Goal: Information Seeking & Learning: Check status

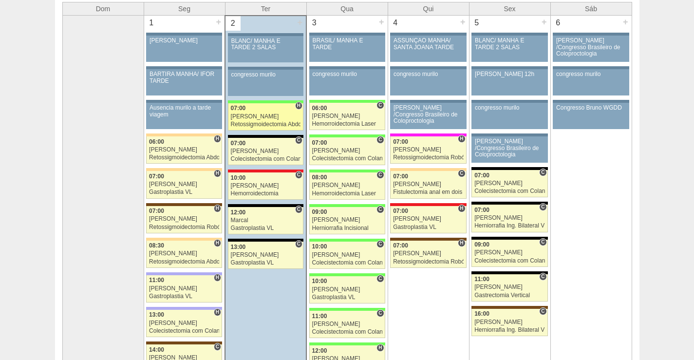
scroll to position [92, 0]
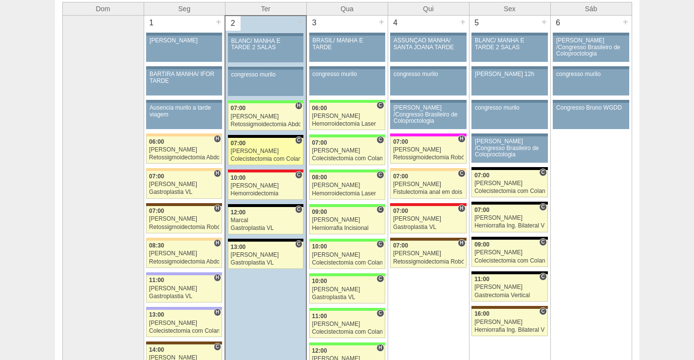
click at [265, 147] on link "87923 Ricardo Fernandes C 07:00 Ricardo Fernandes Colecistectomia com Colangiog…" at bounding box center [266, 151] width 76 height 27
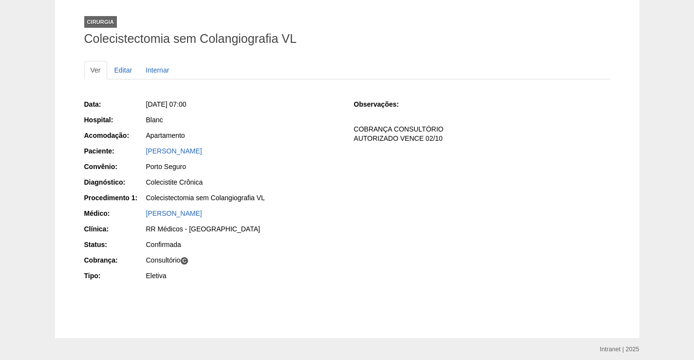
scroll to position [88, 0]
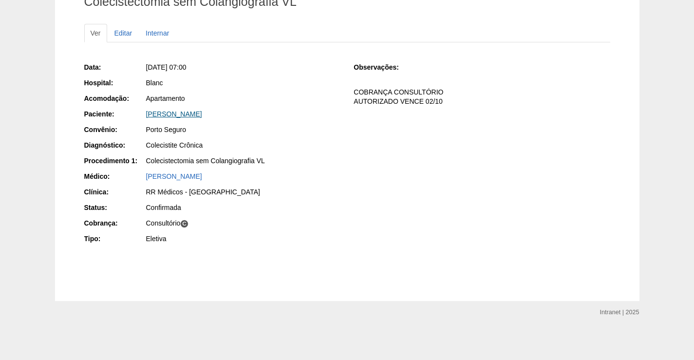
click at [219, 109] on div "FABIOLA NASCIMENTO VALONZES" at bounding box center [243, 114] width 194 height 10
click at [202, 112] on link "FABIOLA NASCIMENTO VALONZES" at bounding box center [174, 114] width 56 height 8
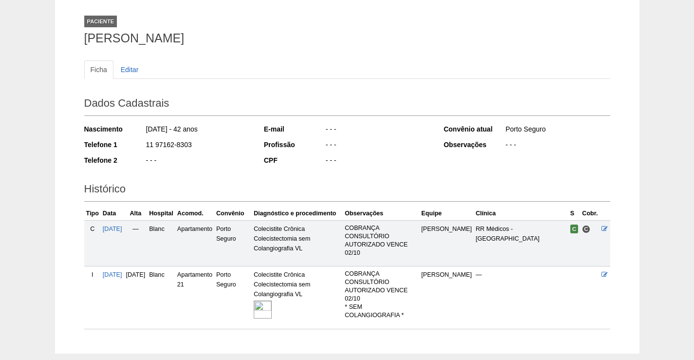
scroll to position [104, 0]
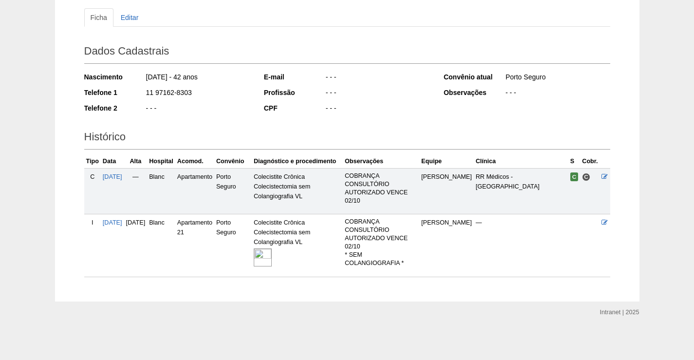
click at [272, 253] on img at bounding box center [263, 258] width 18 height 18
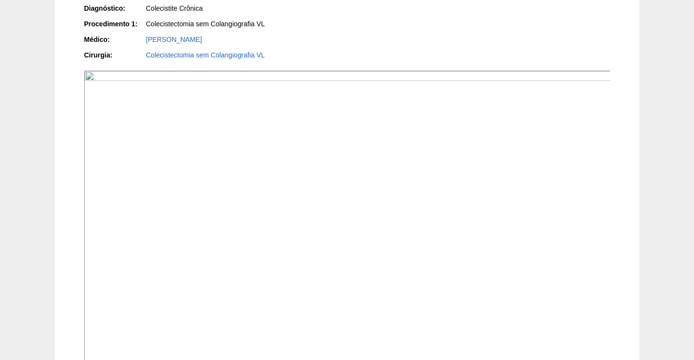
scroll to position [292, 0]
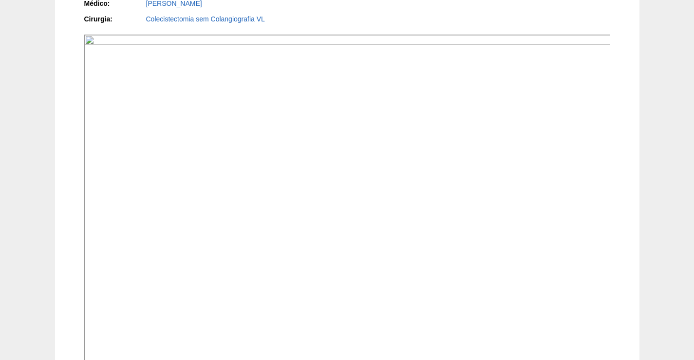
click at [399, 254] on img at bounding box center [347, 233] width 527 height 396
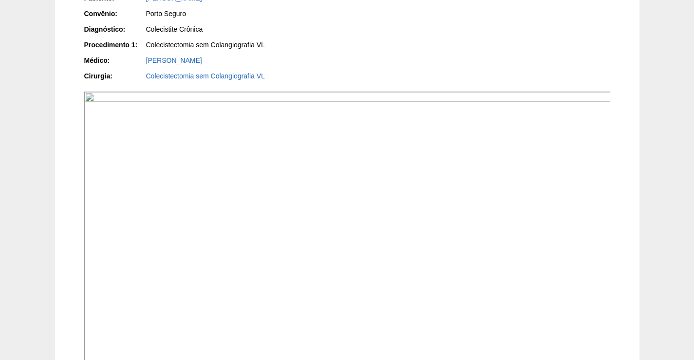
scroll to position [145, 0]
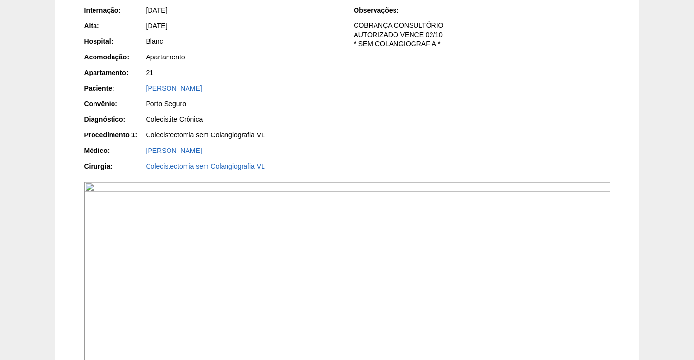
drag, startPoint x: 277, startPoint y: 93, endPoint x: 134, endPoint y: 93, distance: 143.3
click at [134, 93] on div "Paciente: FABIOLA NASCIMENTO VALONZES" at bounding box center [212, 89] width 256 height 12
copy link "[PERSON_NAME]"
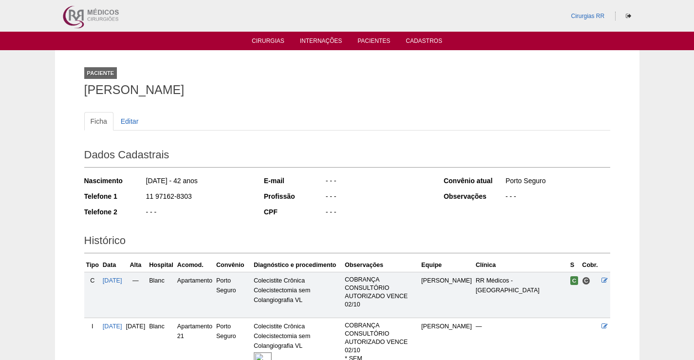
scroll to position [104, 0]
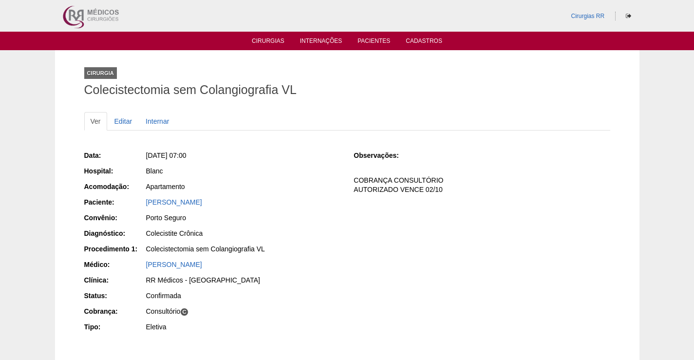
scroll to position [88, 0]
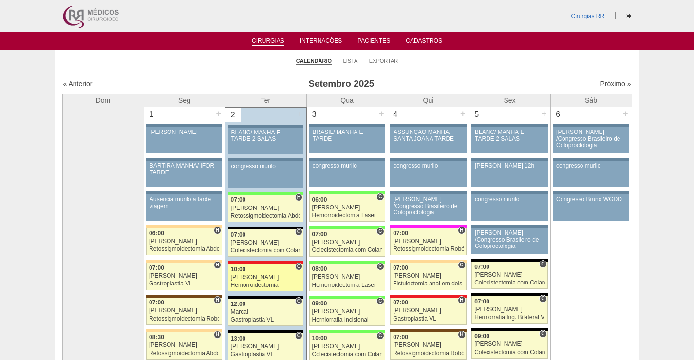
scroll to position [92, 0]
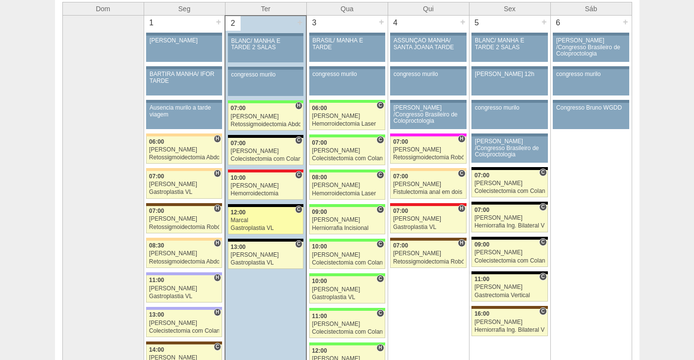
click at [272, 216] on link "88496 Marcal C 12:00 Marcal Gastroplastia VL Hospital Blanc RR Médicos - São Be…" at bounding box center [266, 220] width 76 height 27
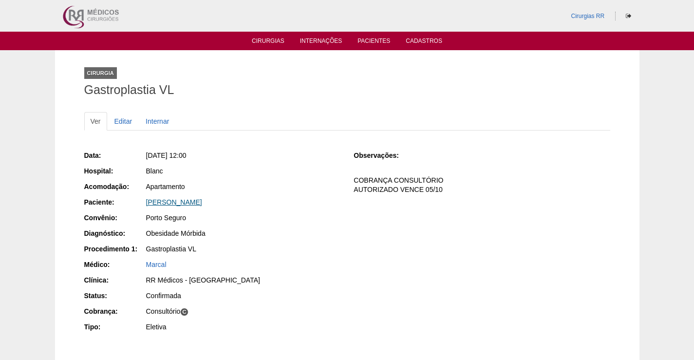
click at [182, 199] on link "Amanda Pereira Founar" at bounding box center [174, 202] width 56 height 8
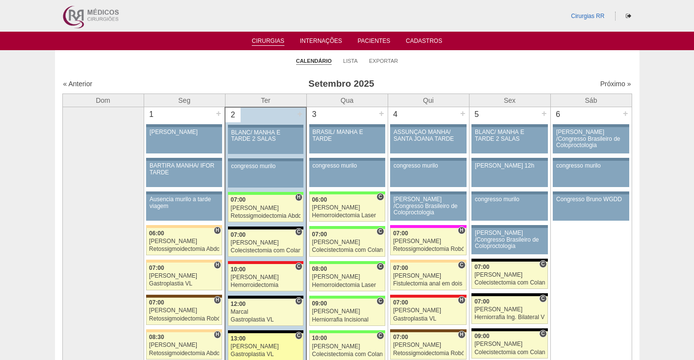
scroll to position [92, 0]
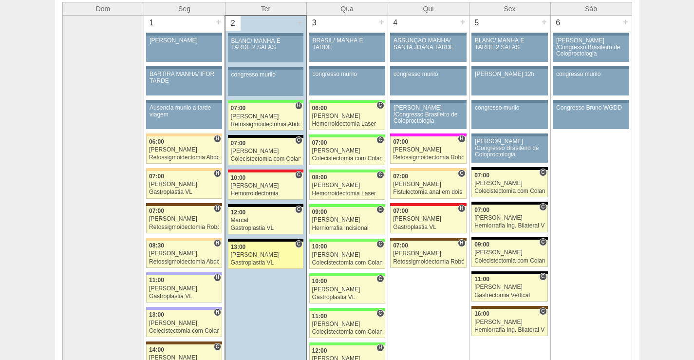
click at [262, 250] on link "88491 [PERSON_NAME] C 13:00 [PERSON_NAME] Gastroplastia VL Hospital Blanc RR Mé…" at bounding box center [266, 255] width 76 height 27
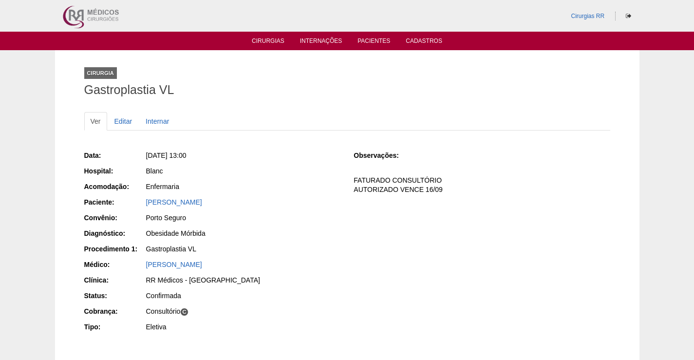
click at [203, 206] on div "[PERSON_NAME]" at bounding box center [243, 202] width 194 height 10
click at [202, 200] on link "[PERSON_NAME]" at bounding box center [174, 202] width 56 height 8
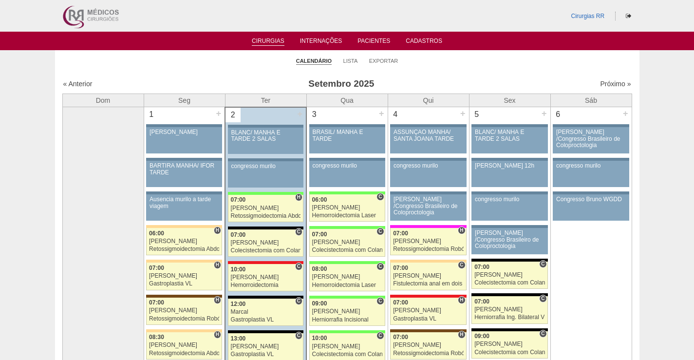
scroll to position [92, 0]
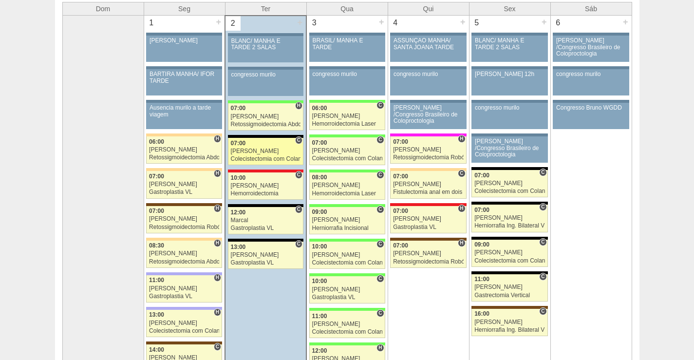
click at [266, 153] on div "[PERSON_NAME]" at bounding box center [266, 151] width 70 height 6
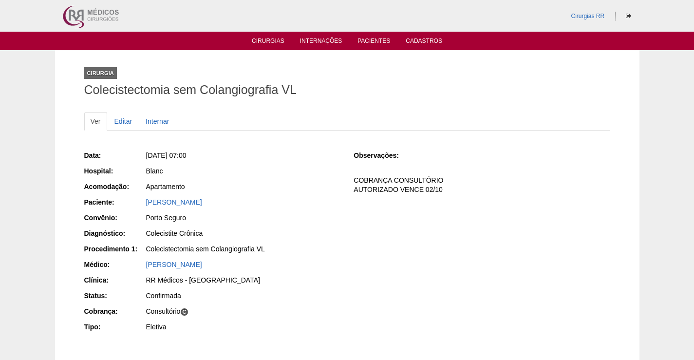
drag, startPoint x: 262, startPoint y: 199, endPoint x: 118, endPoint y: 216, distance: 145.2
click at [133, 197] on div "Paciente: FABIOLA NASCIMENTO VALONZES" at bounding box center [212, 203] width 256 height 12
copy div "Paciente: FABIOLA NASCIMENTO VALONZES"
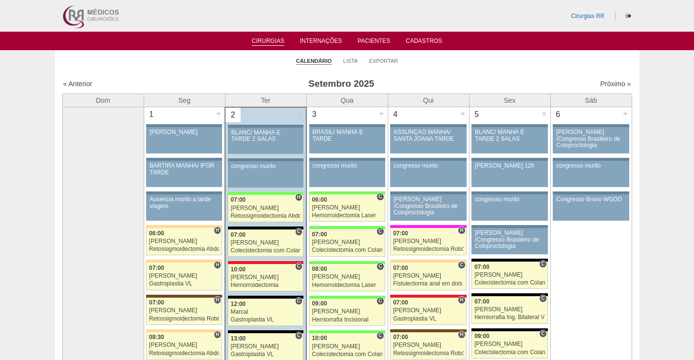
scroll to position [92, 0]
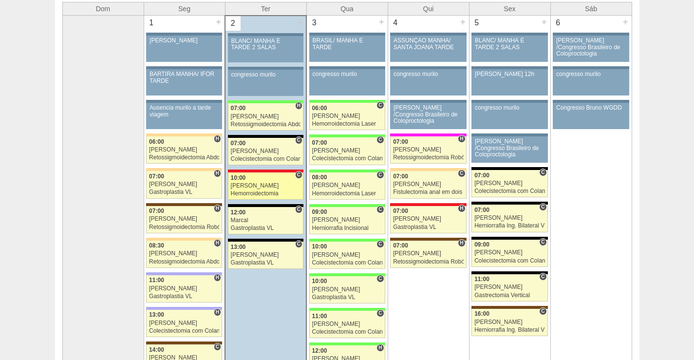
click at [274, 190] on link "87996 Cirurgias RR C 10:00 Roberto Cury Hemorroidectomia Hospital Assunção RR M…" at bounding box center [266, 185] width 76 height 27
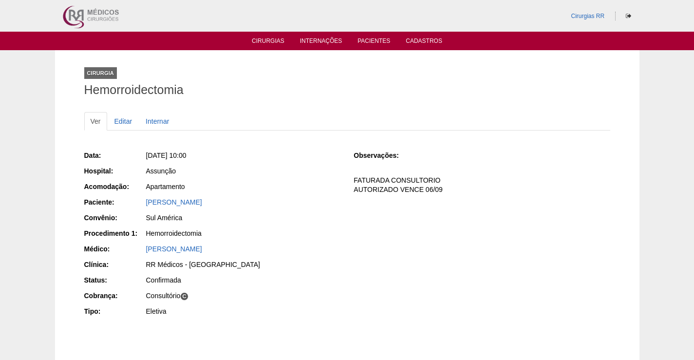
drag, startPoint x: 262, startPoint y: 202, endPoint x: 143, endPoint y: 200, distance: 119.4
click at [143, 200] on div "Paciente: [PERSON_NAME]" at bounding box center [212, 203] width 256 height 12
copy div "Paciente: [PERSON_NAME]"
